Goal: Transaction & Acquisition: Purchase product/service

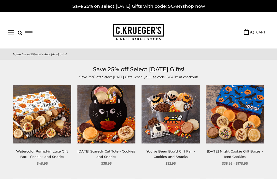
click at [198, 7] on span "shop now" at bounding box center [194, 7] width 22 height 6
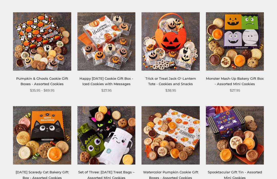
scroll to position [166, 0]
click at [120, 56] on img at bounding box center [106, 42] width 58 height 58
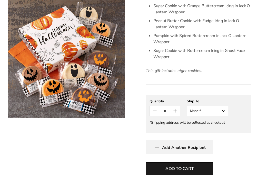
scroll to position [198, 0]
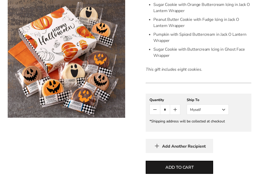
click at [218, 108] on button "Myself" at bounding box center [208, 109] width 42 height 10
click at [210, 127] on button "Other Recipient" at bounding box center [208, 128] width 42 height 9
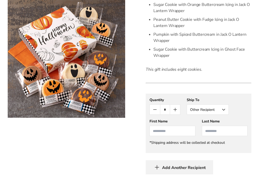
click at [164, 131] on input "First Name" at bounding box center [173, 130] width 46 height 10
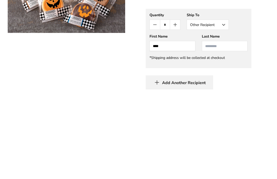
type input "****"
click at [219, 126] on input "Last Name" at bounding box center [225, 131] width 46 height 10
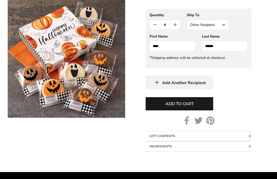
type input "******"
click at [176, 104] on span "Add to cart" at bounding box center [180, 104] width 28 height 6
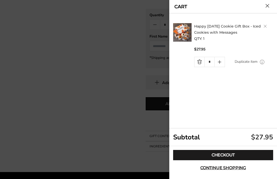
click at [222, 160] on link "Checkout" at bounding box center [223, 155] width 100 height 10
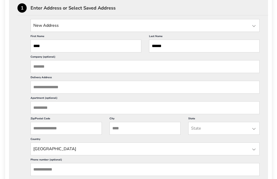
scroll to position [152, 0]
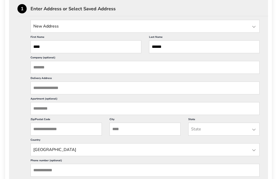
click at [44, 91] on input "Delivery Address" at bounding box center [145, 87] width 229 height 13
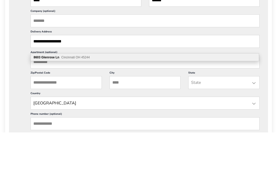
click at [88, 102] on span "Cincinnati OH 45244" at bounding box center [75, 104] width 28 height 4
type input "**********"
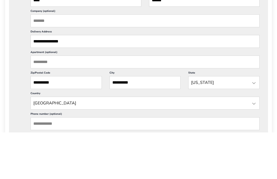
scroll to position [199, 0]
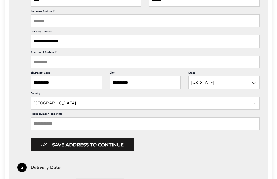
click at [45, 130] on input "Phone number (optional)" at bounding box center [145, 123] width 229 height 13
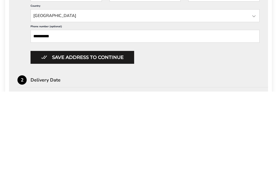
scroll to position [286, 0]
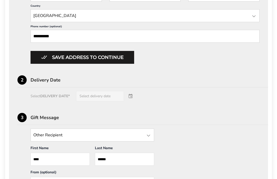
type input "**********"
click at [105, 64] on button "Save address to continue" at bounding box center [83, 57] width 104 height 13
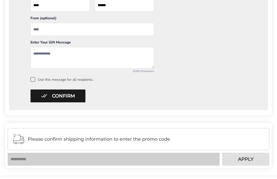
click at [66, 96] on button "Confirm" at bounding box center [58, 95] width 55 height 13
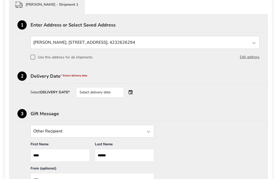
scroll to position [136, 0]
click at [54, 78] on div "Delivery Date * Select delivery date" at bounding box center [150, 76] width 238 height 5
click at [105, 92] on div "Select delivery date" at bounding box center [100, 92] width 48 height 10
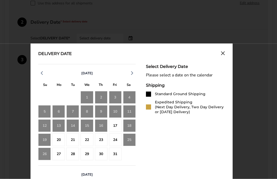
scroll to position [192, 0]
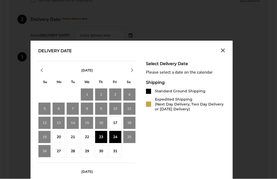
click at [115, 138] on div "24" at bounding box center [115, 137] width 13 height 13
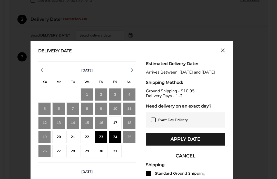
click at [87, 152] on div "29" at bounding box center [87, 150] width 13 height 13
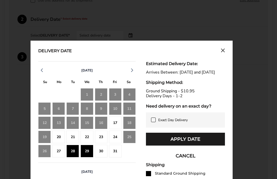
click at [196, 145] on button "Apply Date" at bounding box center [185, 138] width 79 height 13
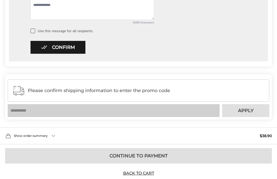
scroll to position [337, 0]
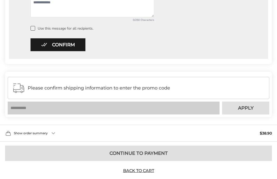
click at [79, 45] on button "Confirm" at bounding box center [58, 44] width 55 height 13
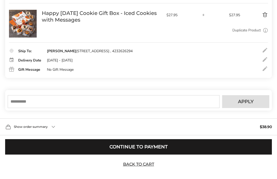
click at [34, 69] on div "Gift Message" at bounding box center [30, 70] width 24 height 4
click at [141, 167] on link "Back to Cart" at bounding box center [139, 164] width 36 height 6
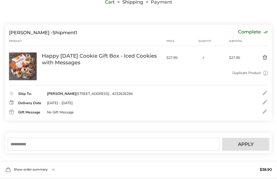
scroll to position [88, 0]
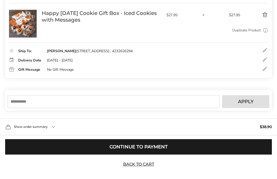
click at [83, 106] on input "text" at bounding box center [114, 101] width 212 height 13
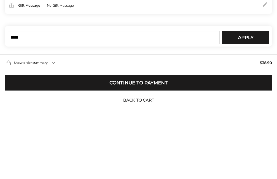
type input "*****"
click at [247, 95] on button "Apply" at bounding box center [245, 101] width 47 height 13
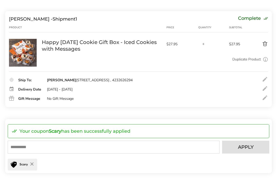
scroll to position [55, 0]
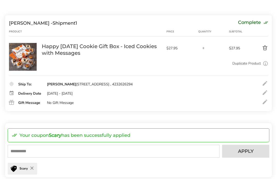
click at [62, 102] on div "No Gift Message" at bounding box center [60, 102] width 27 height 5
click at [13, 105] on div at bounding box center [13, 102] width 9 height 7
click at [12, 105] on div at bounding box center [13, 102] width 9 height 7
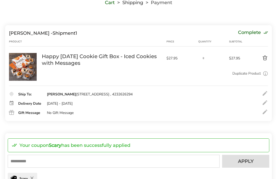
scroll to position [0, 0]
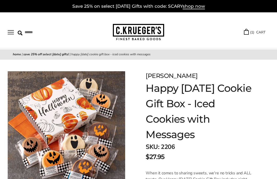
click at [261, 30] on link "( 1 ) CART" at bounding box center [255, 32] width 22 height 6
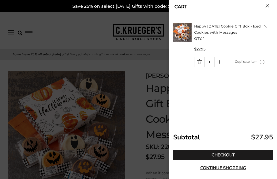
click at [226, 166] on span "Continue shopping" at bounding box center [223, 168] width 46 height 4
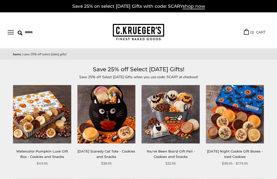
click at [261, 32] on link "( 1 ) CART" at bounding box center [255, 32] width 22 height 6
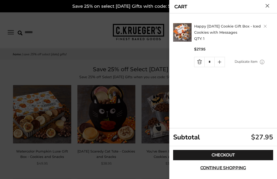
click at [220, 153] on link "Checkout" at bounding box center [223, 155] width 100 height 10
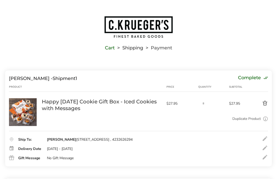
click at [11, 156] on div at bounding box center [13, 157] width 9 height 7
click at [59, 159] on div "No Gift Message" at bounding box center [60, 158] width 27 height 5
click at [33, 150] on div "Delivery Date" at bounding box center [30, 149] width 24 height 4
click at [29, 139] on div "Ship To:" at bounding box center [30, 140] width 24 height 4
click at [22, 114] on img at bounding box center [23, 112] width 28 height 28
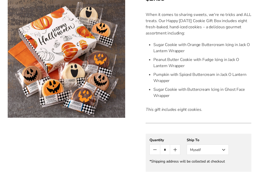
click at [218, 150] on button "Myself" at bounding box center [208, 149] width 42 height 10
click at [200, 168] on button "Other Recipient" at bounding box center [208, 168] width 42 height 9
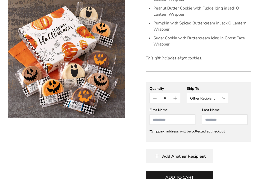
scroll to position [209, 0]
click at [163, 117] on input "First Name" at bounding box center [173, 119] width 46 height 10
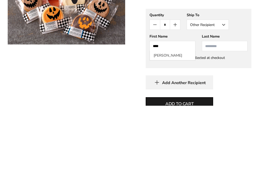
type input "****"
click at [170, 124] on li "[PERSON_NAME]" at bounding box center [172, 128] width 45 height 9
type input "******"
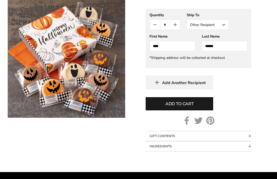
click at [184, 103] on span "Add to cart" at bounding box center [180, 104] width 28 height 6
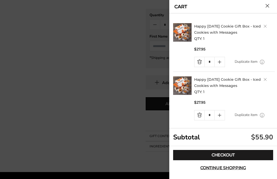
click at [266, 26] on link "Delete product" at bounding box center [265, 26] width 3 height 3
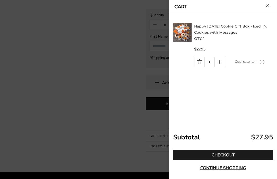
click at [224, 160] on link "Checkout" at bounding box center [223, 155] width 100 height 10
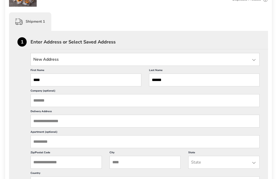
scroll to position [120, 0]
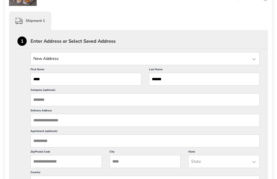
click at [48, 123] on input "Delivery Address" at bounding box center [145, 120] width 229 height 13
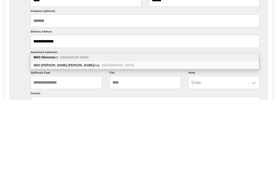
click at [74, 134] on span "Cincinnati OH 45244" at bounding box center [74, 136] width 28 height 4
type input "**********"
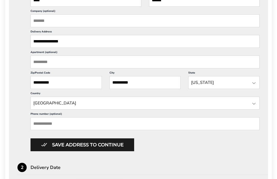
click at [276, 178] on div "**********" at bounding box center [138, 179] width 277 height 614
click at [51, 130] on input "Phone number (optional)" at bounding box center [145, 123] width 229 height 13
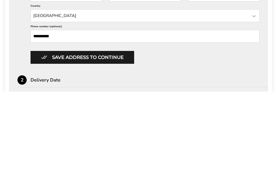
type input "**********"
click at [118, 138] on button "Save address to continue" at bounding box center [83, 144] width 104 height 13
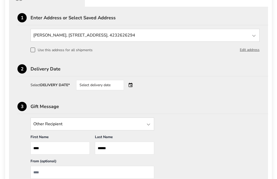
scroll to position [142, 0]
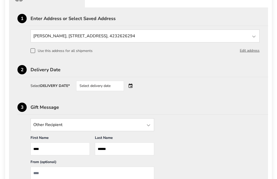
click at [107, 87] on div "Select delivery date" at bounding box center [100, 86] width 48 height 10
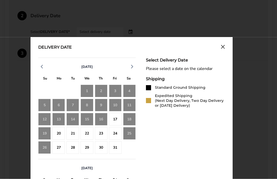
scroll to position [197, 0]
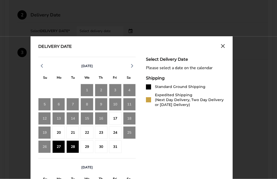
click at [72, 149] on div "28" at bounding box center [72, 146] width 13 height 13
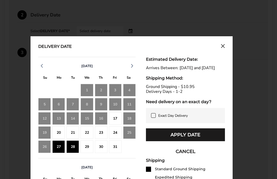
click at [86, 148] on div "29" at bounding box center [87, 146] width 13 height 13
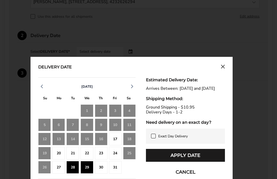
scroll to position [180, 0]
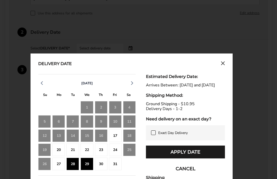
click at [198, 154] on button "Apply Date" at bounding box center [185, 151] width 79 height 13
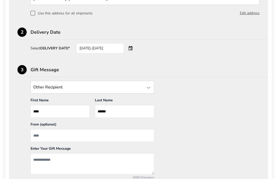
click at [72, 71] on div "Gift Message" at bounding box center [150, 69] width 238 height 5
click at [45, 69] on div "Gift Message" at bounding box center [150, 69] width 238 height 5
click at [23, 71] on div "3" at bounding box center [21, 69] width 9 height 9
click at [50, 89] on input "State" at bounding box center [93, 87] width 124 height 13
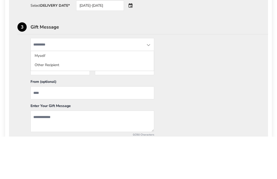
click at [72, 67] on div "Gift Message" at bounding box center [150, 69] width 238 height 5
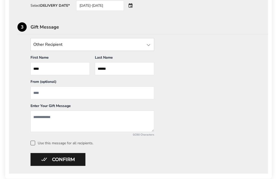
click at [79, 27] on div "Gift Message" at bounding box center [150, 27] width 238 height 5
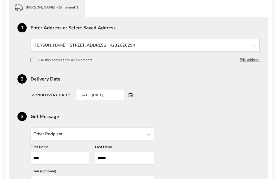
scroll to position [133, 0]
click at [23, 116] on div "3" at bounding box center [21, 116] width 9 height 9
click at [66, 116] on div "Gift Message" at bounding box center [150, 116] width 238 height 5
click at [66, 115] on div "3 Gift Message" at bounding box center [142, 118] width 251 height 12
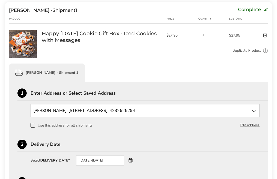
scroll to position [0, 0]
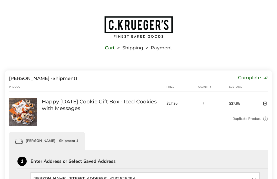
click at [57, 143] on div "[PERSON_NAME] - Shipment 1" at bounding box center [47, 140] width 76 height 18
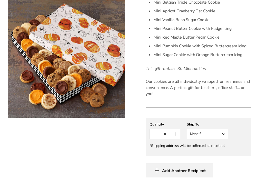
scroll to position [205, 0]
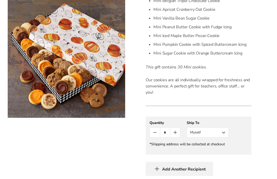
click at [213, 134] on button "Myself" at bounding box center [208, 132] width 42 height 10
click at [202, 151] on button "Other Recipient" at bounding box center [208, 151] width 42 height 9
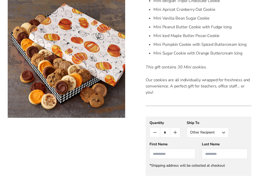
click at [166, 151] on input "First Name" at bounding box center [173, 153] width 46 height 10
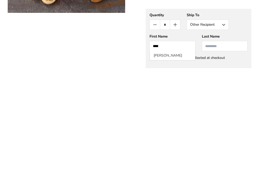
type input "****"
click at [169, 156] on li "[PERSON_NAME]" at bounding box center [172, 160] width 45 height 9
type input "******"
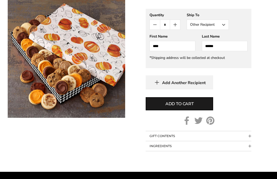
click at [182, 101] on span "Add to cart" at bounding box center [180, 104] width 28 height 6
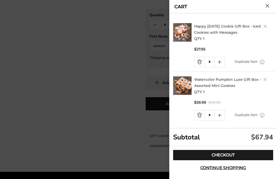
click at [263, 77] on h2 "Watercolor Pumpkin Luxe Gift Box - Assorted Mini Cookies QTY: 1" at bounding box center [234, 85] width 81 height 18
click at [264, 80] on link "Delete product" at bounding box center [265, 79] width 3 height 3
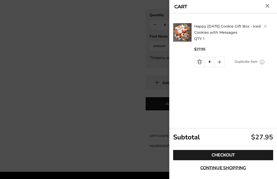
click at [185, 31] on img at bounding box center [182, 32] width 18 height 18
click at [223, 28] on link "Happy [DATE] Cookie Gift Box - Iced Cookies with Messages" at bounding box center [227, 29] width 67 height 11
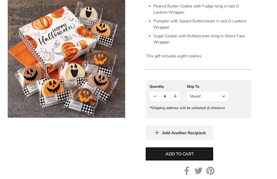
scroll to position [212, 0]
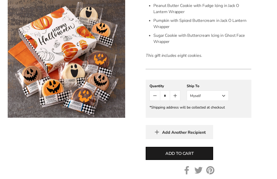
click at [216, 95] on button "Myself" at bounding box center [208, 96] width 42 height 10
click at [238, 149] on div "Add to cart" at bounding box center [199, 153] width 106 height 13
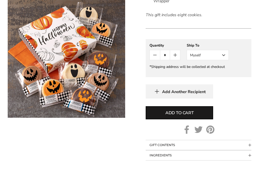
scroll to position [252, 0]
click at [205, 52] on button "Myself" at bounding box center [208, 55] width 42 height 10
click at [204, 74] on button "Other Recipient" at bounding box center [208, 73] width 42 height 9
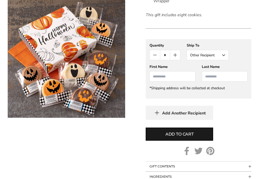
click at [169, 74] on input "First Name" at bounding box center [173, 76] width 46 height 10
type input "****"
click at [166, 85] on li "[PERSON_NAME]" at bounding box center [172, 85] width 45 height 9
type input "******"
click at [189, 131] on span "Add to cart" at bounding box center [180, 134] width 28 height 6
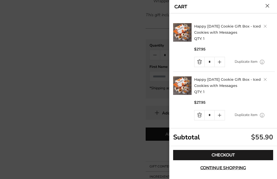
click at [264, 26] on link "Delete product" at bounding box center [265, 26] width 3 height 3
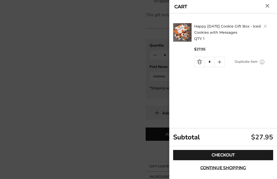
click at [226, 160] on link "Checkout" at bounding box center [223, 155] width 100 height 10
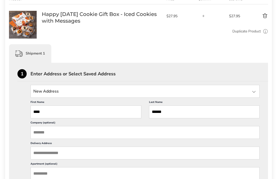
scroll to position [90, 0]
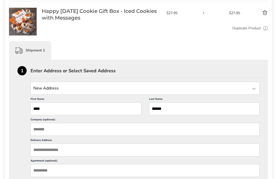
click at [46, 152] on input "Delivery Address" at bounding box center [145, 149] width 229 height 13
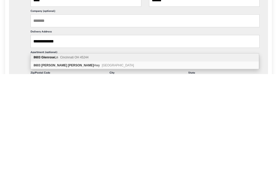
click at [83, 160] on span "Cincinnati OH 45244" at bounding box center [74, 162] width 28 height 4
type input "**********"
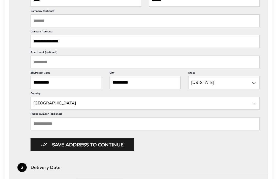
click at [45, 130] on input "Phone number (optional)" at bounding box center [145, 123] width 229 height 13
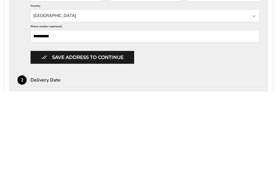
type input "**********"
click at [113, 138] on button "Save address to continue" at bounding box center [83, 144] width 104 height 13
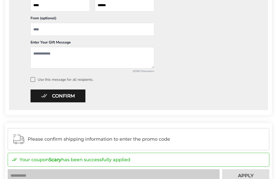
click at [44, 56] on textarea "Add a message" at bounding box center [93, 57] width 124 height 21
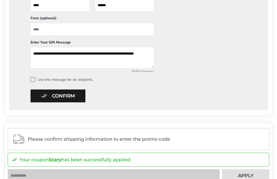
type textarea "**********"
click at [189, 74] on div "**********" at bounding box center [138, 28] width 242 height 107
click at [51, 31] on input "From" at bounding box center [93, 29] width 124 height 13
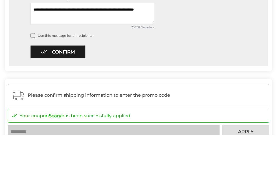
type input "**********"
click at [65, 89] on button "Confirm" at bounding box center [58, 95] width 55 height 13
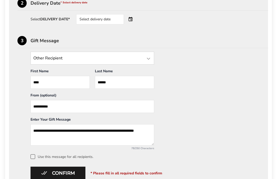
scroll to position [209, 0]
click at [107, 21] on div "Select delivery date" at bounding box center [100, 19] width 48 height 10
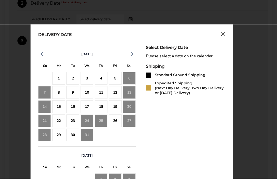
scroll to position [209, 0]
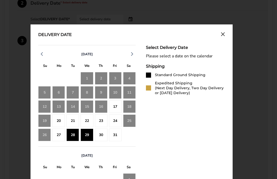
click at [87, 137] on div "29" at bounding box center [87, 134] width 13 height 13
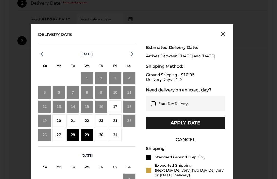
click at [196, 128] on button "Apply Date" at bounding box center [185, 122] width 79 height 13
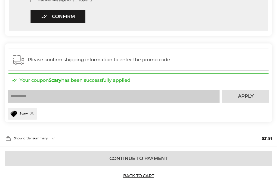
scroll to position [370, 0]
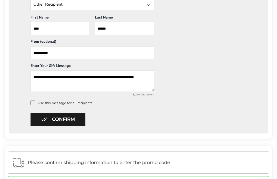
click at [62, 119] on button "Confirm" at bounding box center [58, 119] width 55 height 13
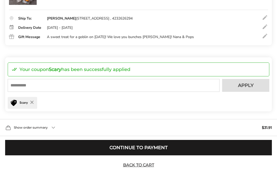
scroll to position [122, 0]
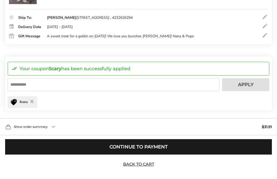
click at [145, 154] on button "Continue to Payment" at bounding box center [138, 146] width 267 height 15
